Goal: Navigation & Orientation: Find specific page/section

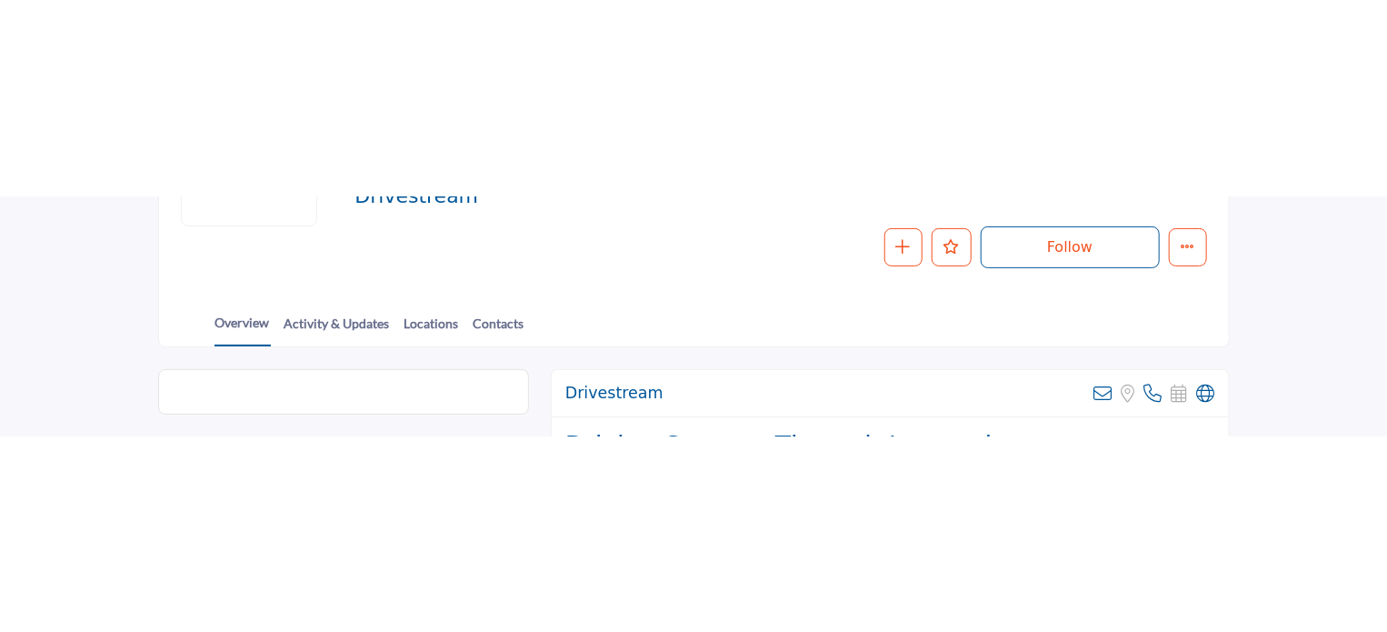
scroll to position [182, 0]
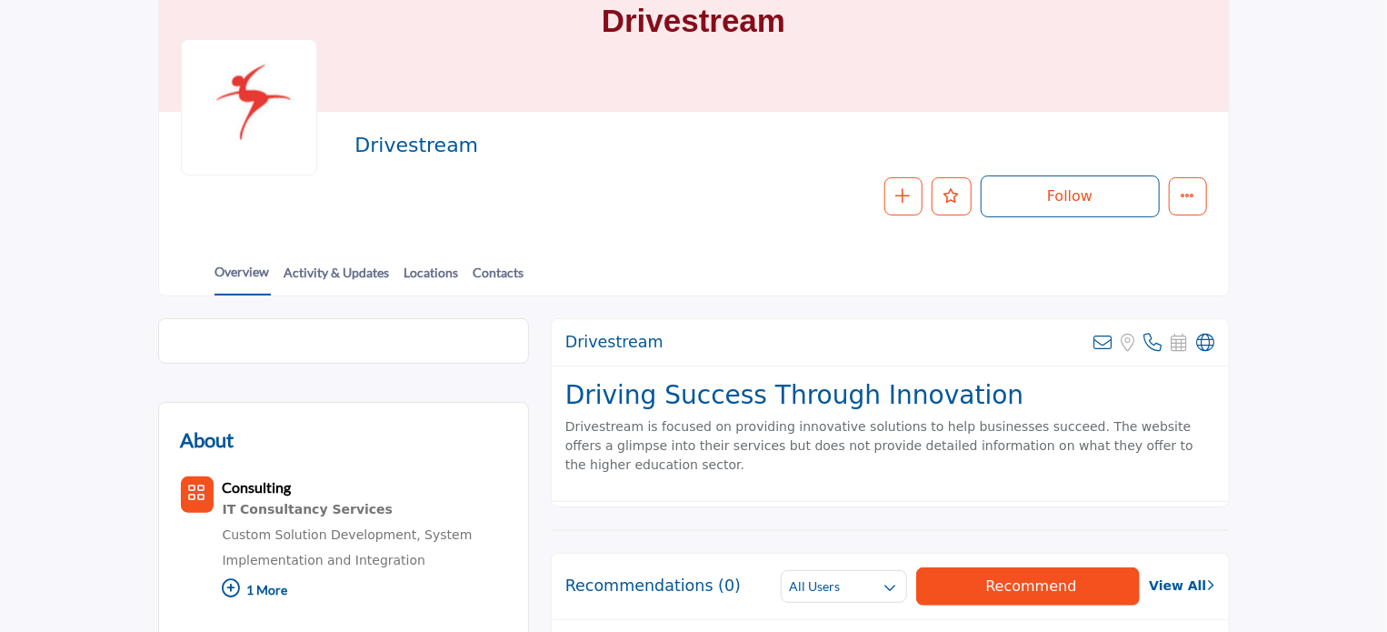
click at [112, 102] on section "Home Suppliers Drivestream Drivestream Drivestream Follow Following Message Rec…" at bounding box center [693, 88] width 1387 height 415
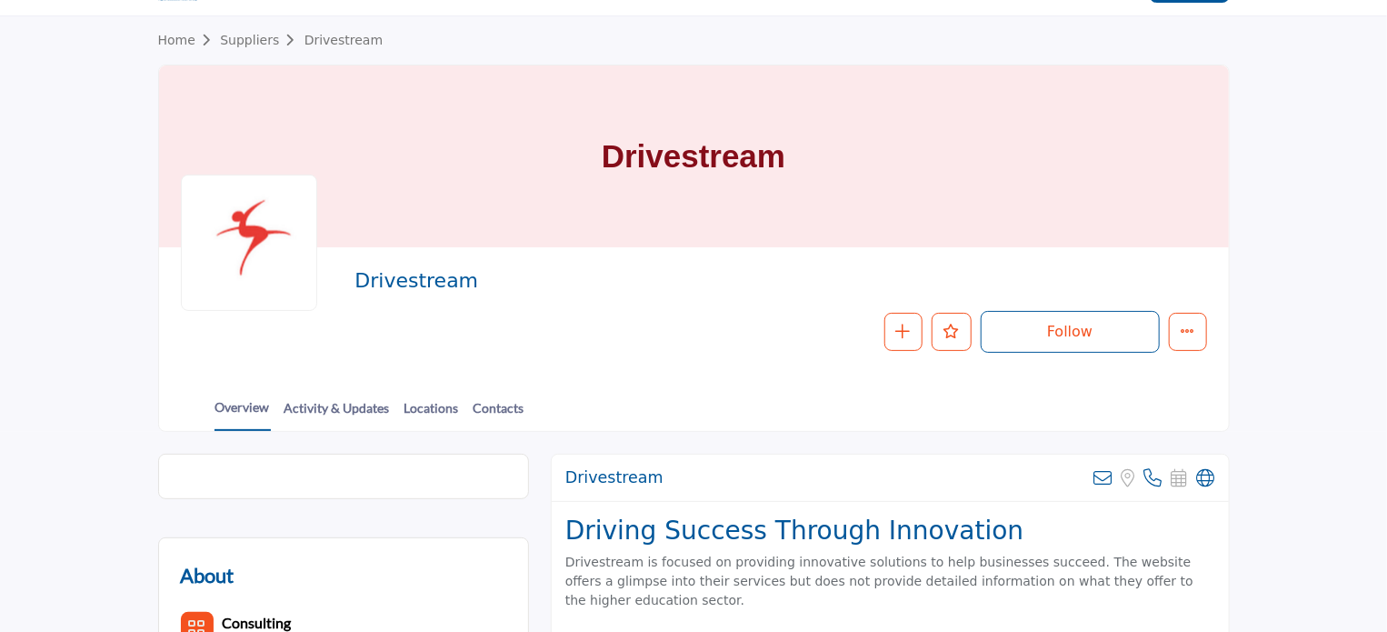
scroll to position [0, 0]
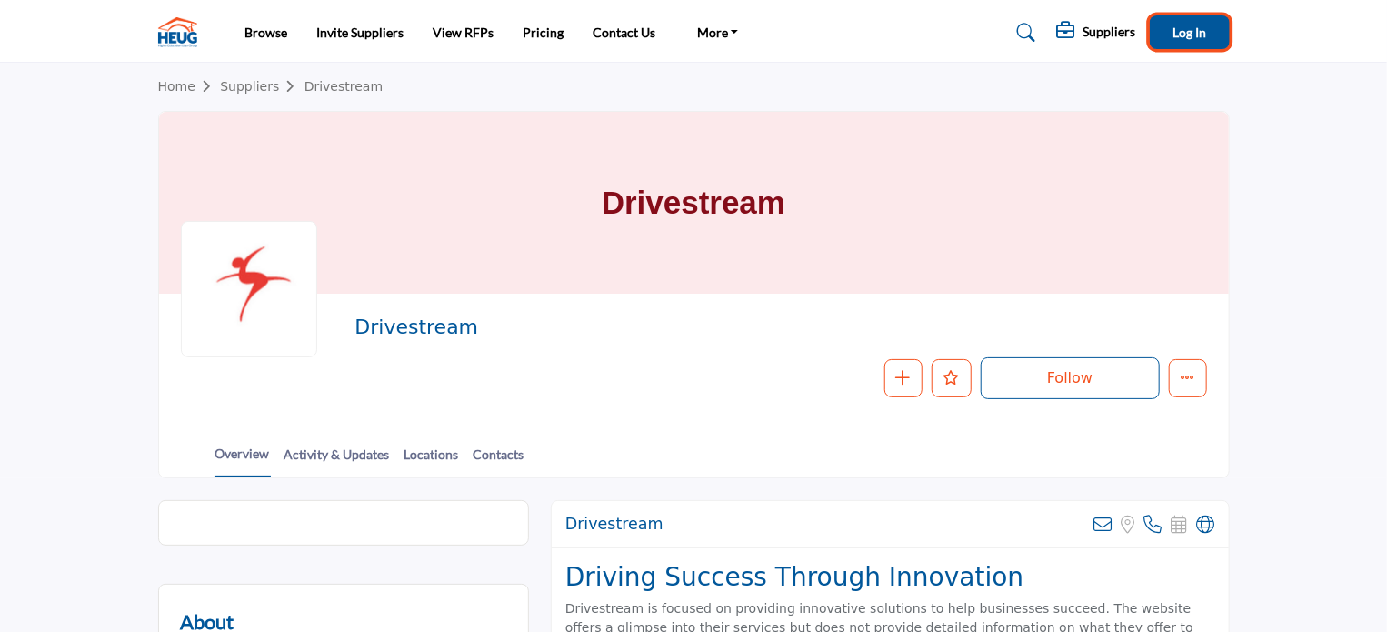
click at [1185, 32] on span "Log In" at bounding box center [1189, 32] width 34 height 15
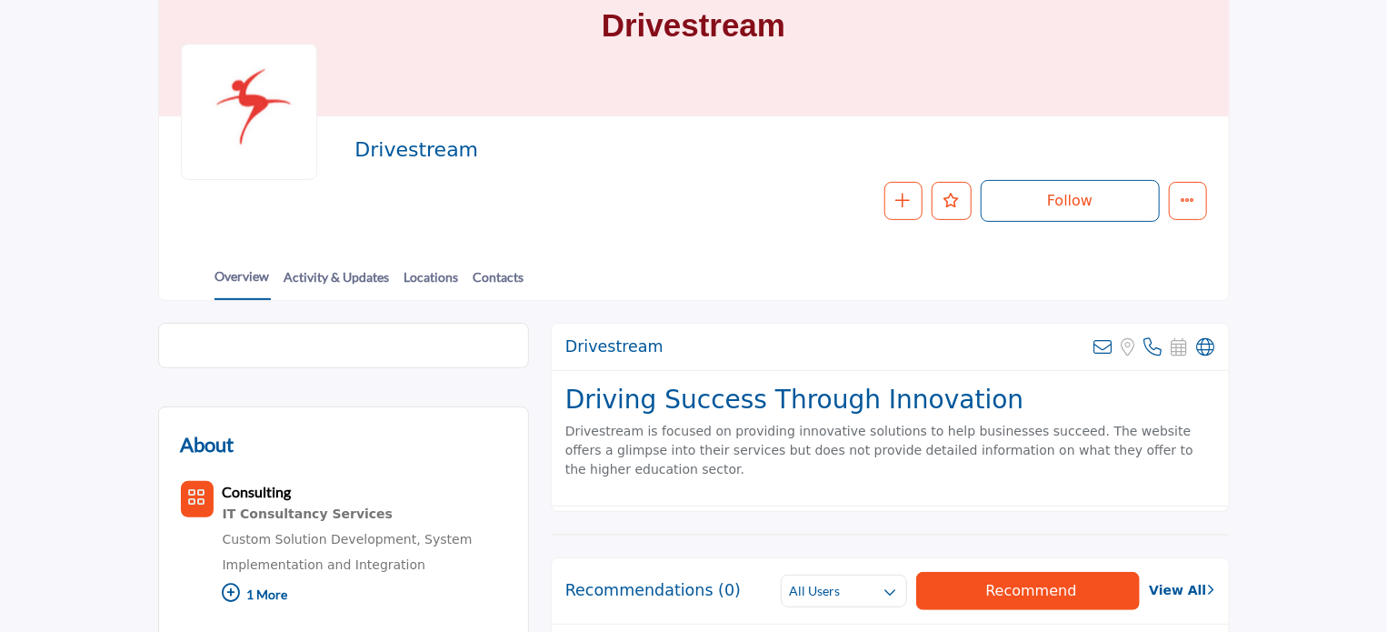
scroll to position [182, 0]
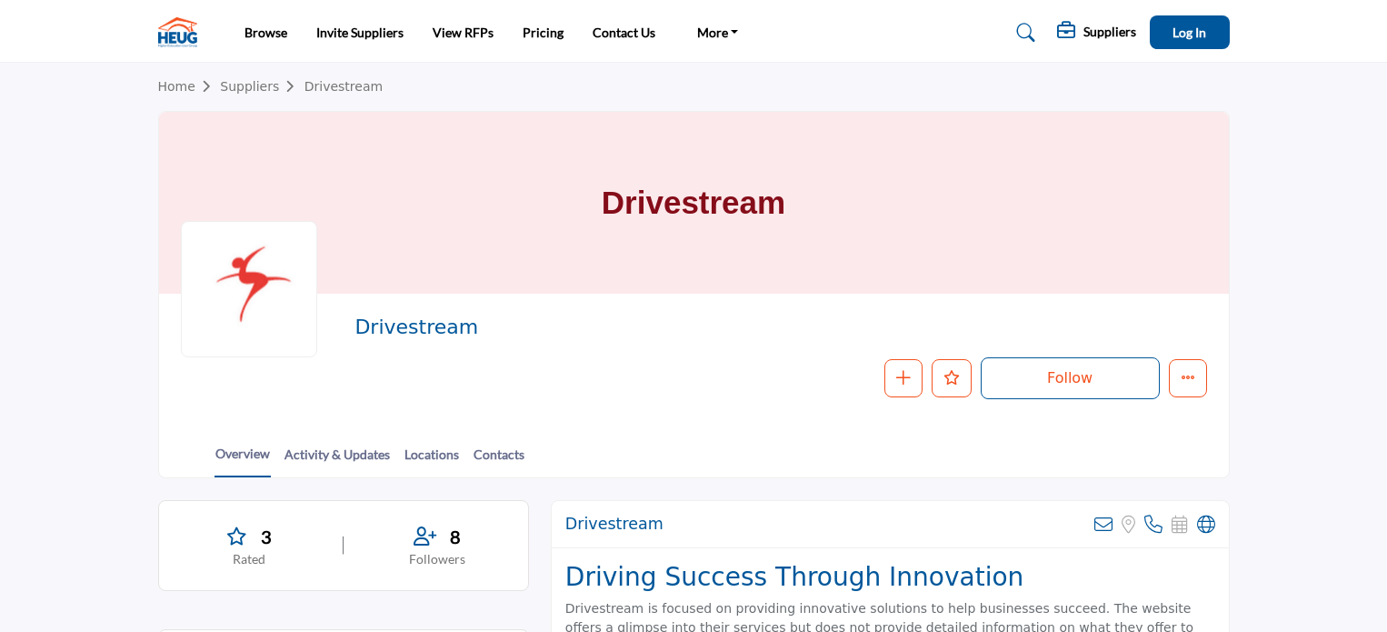
scroll to position [109, 0]
